Goal: Task Accomplishment & Management: Manage account settings

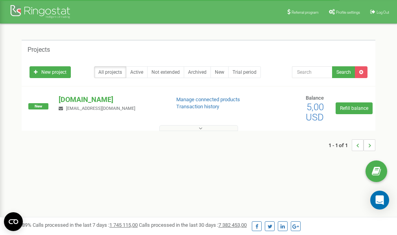
click at [348, 11] on span "Profile settings" at bounding box center [348, 12] width 24 height 4
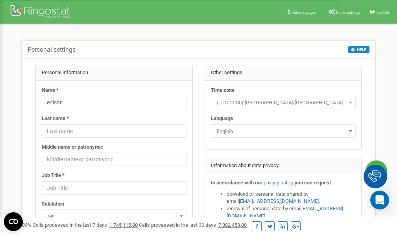
scroll to position [39, 0]
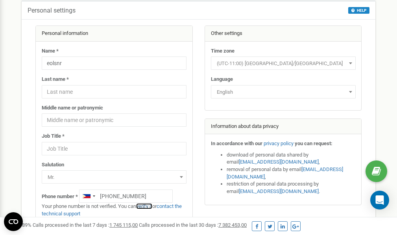
click at [147, 207] on link "verify it" at bounding box center [144, 207] width 16 height 6
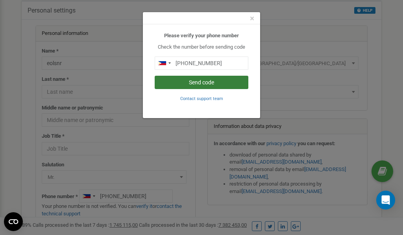
click at [210, 83] on button "Send code" at bounding box center [202, 82] width 94 height 13
